Goal: Information Seeking & Learning: Learn about a topic

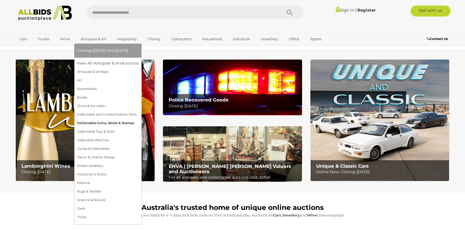
click at [93, 121] on link "Collectable Coins, Notes & Stamps" at bounding box center [108, 123] width 62 height 9
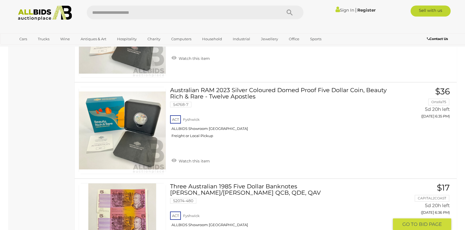
scroll to position [615, 0]
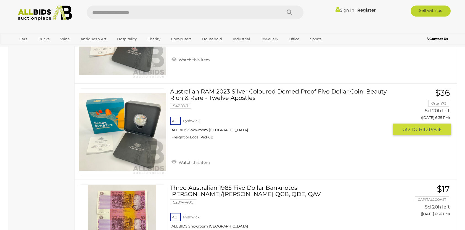
click at [137, 126] on link at bounding box center [122, 131] width 87 height 87
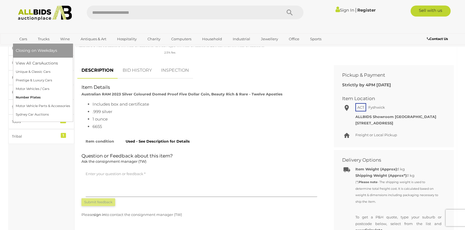
scroll to position [220, 0]
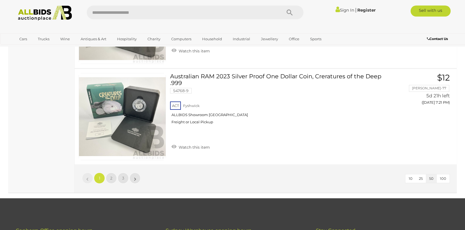
scroll to position [4781, 0]
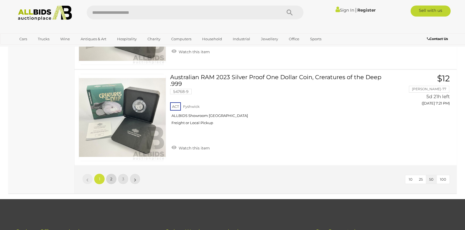
click at [110, 174] on link "2" at bounding box center [111, 179] width 11 height 11
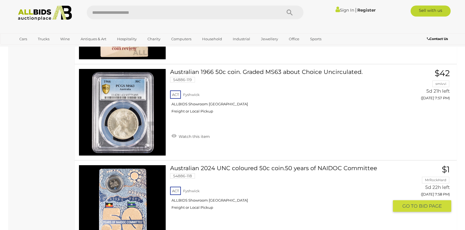
scroll to position [3040, 0]
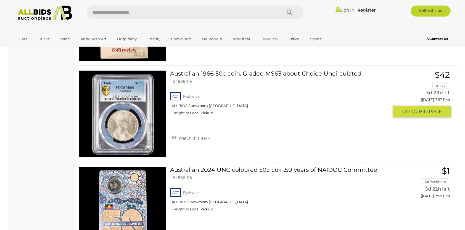
click at [138, 103] on link at bounding box center [122, 113] width 87 height 87
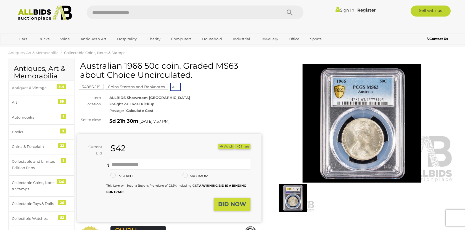
scroll to position [6, 0]
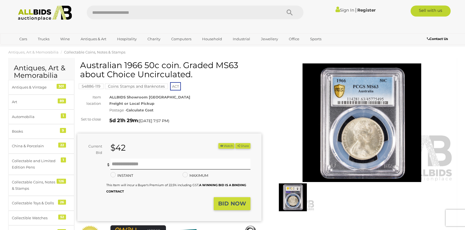
click at [284, 205] on img at bounding box center [292, 197] width 43 height 28
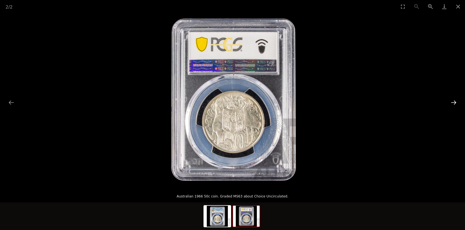
click at [454, 102] on button "Next slide" at bounding box center [453, 102] width 12 height 11
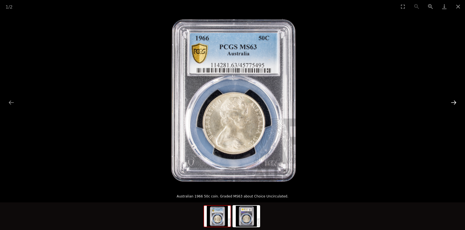
click at [454, 102] on button "Next slide" at bounding box center [453, 102] width 12 height 11
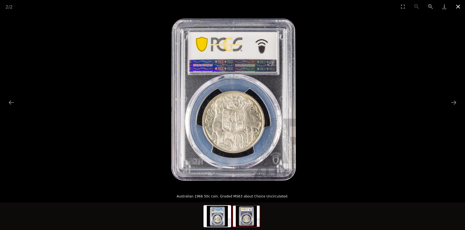
click at [457, 6] on button "Close gallery" at bounding box center [458, 6] width 14 height 13
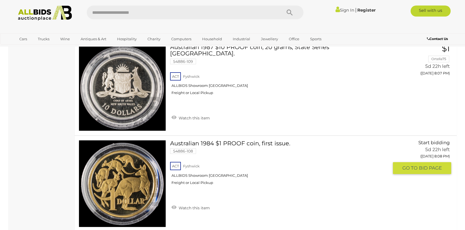
scroll to position [4021, 0]
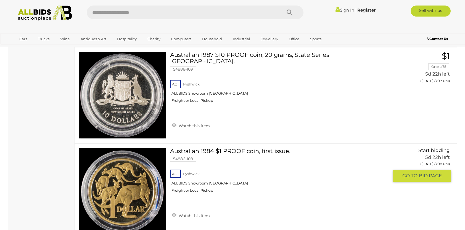
click at [105, 193] on img at bounding box center [122, 191] width 87 height 87
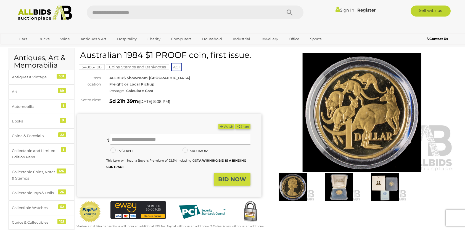
scroll to position [15, 0]
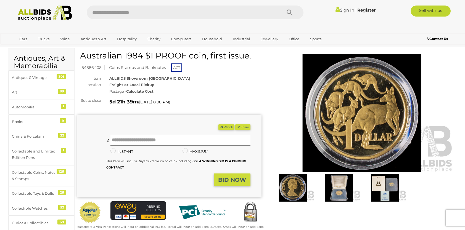
click at [344, 183] on img at bounding box center [338, 188] width 43 height 28
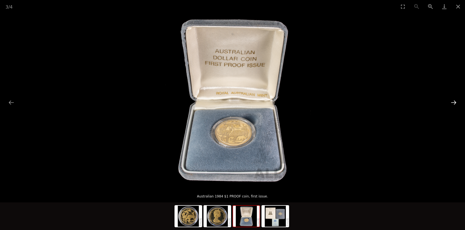
click at [454, 97] on button "Next slide" at bounding box center [453, 102] width 12 height 11
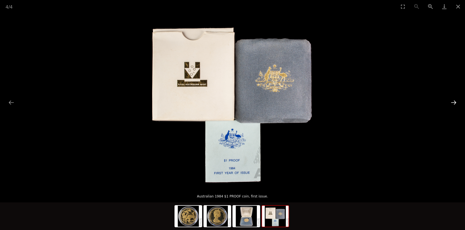
click at [454, 97] on button "Next slide" at bounding box center [453, 102] width 12 height 11
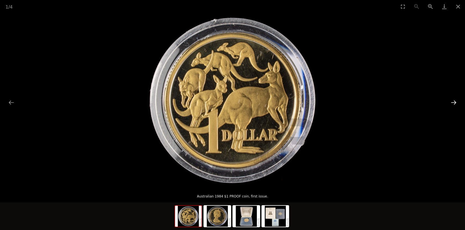
click at [454, 97] on button "Next slide" at bounding box center [453, 102] width 12 height 11
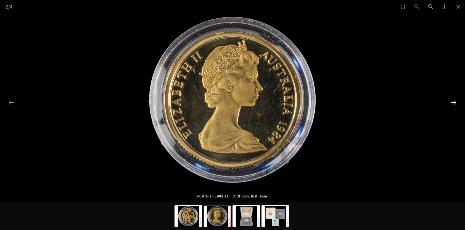
click at [454, 97] on button "Next slide" at bounding box center [453, 102] width 12 height 11
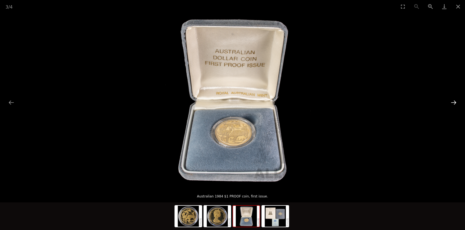
click at [454, 97] on button "Next slide" at bounding box center [453, 102] width 12 height 11
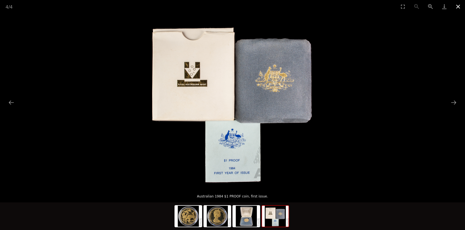
click at [455, 5] on button "Close gallery" at bounding box center [458, 6] width 14 height 13
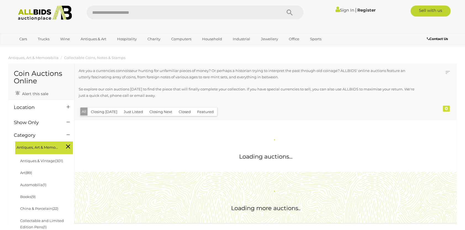
scroll to position [581, 0]
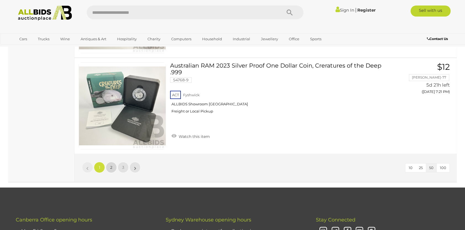
click at [111, 165] on span "2" at bounding box center [111, 167] width 2 height 5
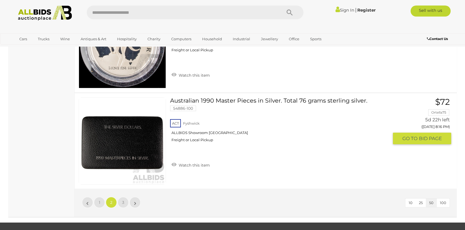
scroll to position [4748, 0]
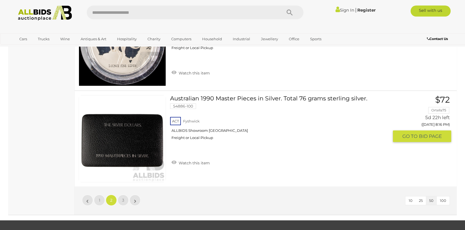
click at [131, 125] on link at bounding box center [122, 138] width 87 height 87
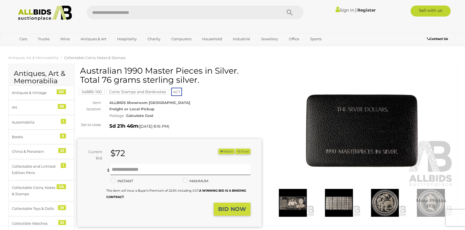
click at [384, 138] on img at bounding box center [362, 128] width 184 height 119
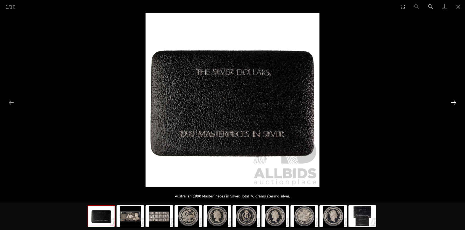
click at [450, 100] on button "Next slide" at bounding box center [453, 102] width 12 height 11
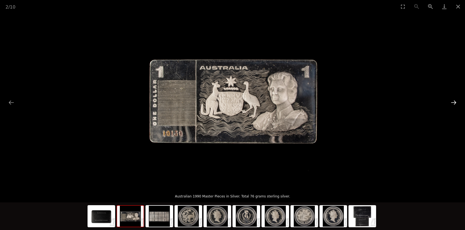
click at [450, 100] on button "Next slide" at bounding box center [453, 102] width 12 height 11
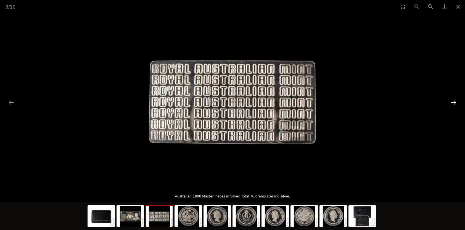
click at [450, 100] on button "Next slide" at bounding box center [453, 102] width 12 height 11
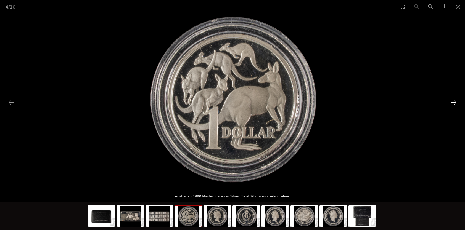
click at [450, 100] on button "Next slide" at bounding box center [453, 102] width 12 height 11
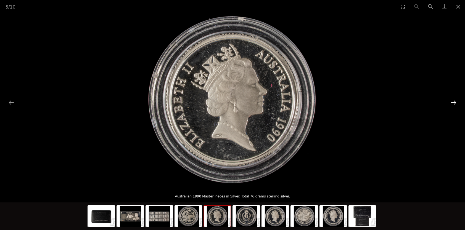
click at [450, 100] on button "Next slide" at bounding box center [453, 102] width 12 height 11
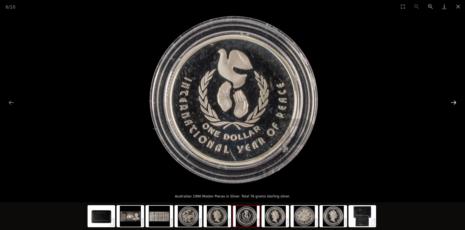
click at [450, 100] on button "Next slide" at bounding box center [453, 102] width 12 height 11
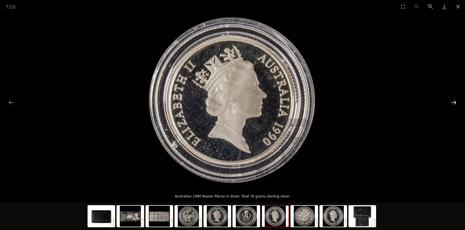
click at [450, 100] on button "Next slide" at bounding box center [453, 102] width 12 height 11
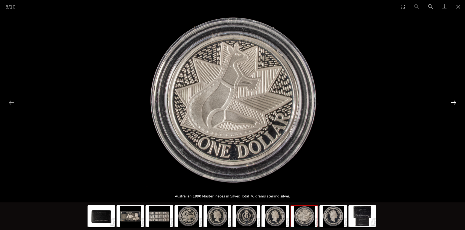
click at [450, 100] on button "Next slide" at bounding box center [453, 102] width 12 height 11
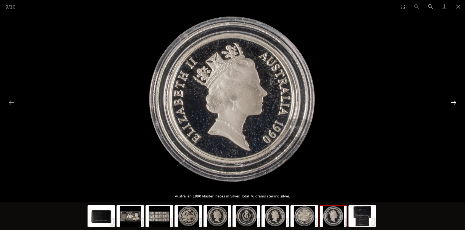
click at [450, 100] on button "Next slide" at bounding box center [453, 102] width 12 height 11
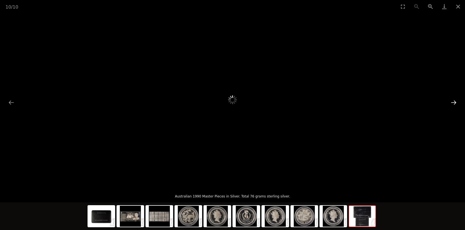
click at [450, 100] on button "Next slide" at bounding box center [453, 102] width 12 height 11
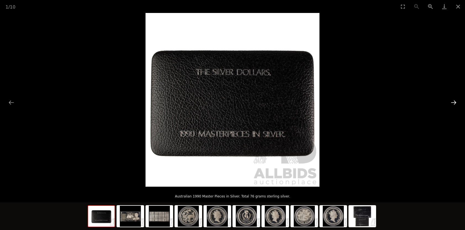
click at [450, 100] on button "Next slide" at bounding box center [453, 102] width 12 height 11
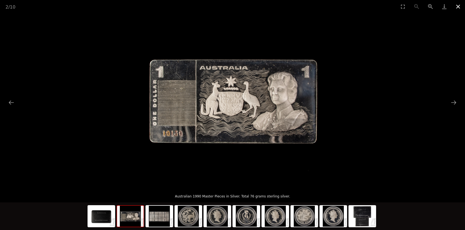
click at [457, 7] on button "Close gallery" at bounding box center [458, 6] width 14 height 13
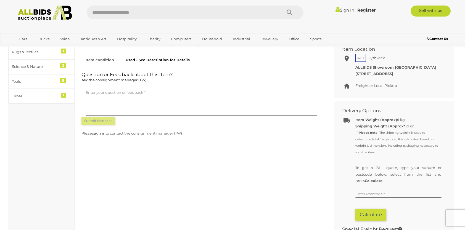
scroll to position [257, 0]
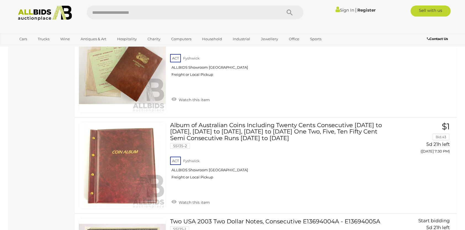
scroll to position [4805, 0]
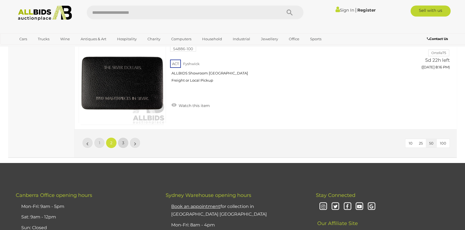
click at [128, 137] on link "3" at bounding box center [123, 142] width 11 height 11
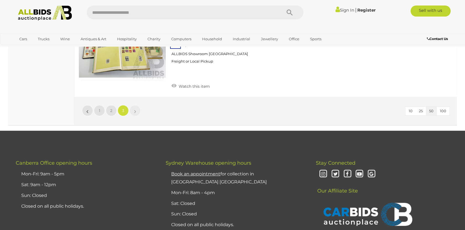
scroll to position [2540, 0]
